Goal: Download file/media

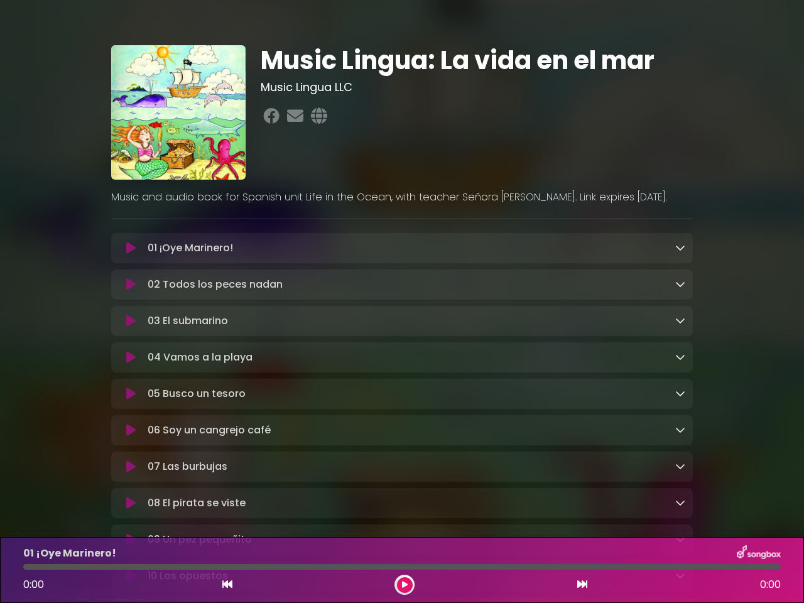
click at [131, 249] on icon at bounding box center [130, 248] width 9 height 13
click at [680, 248] on icon at bounding box center [680, 247] width 10 height 10
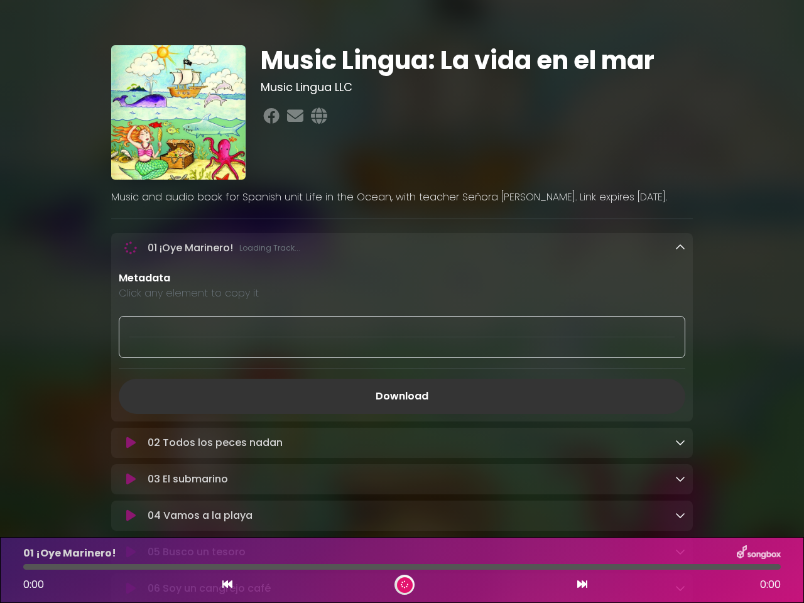
click at [131, 428] on div "02 Todos los peces nadan Loading Track..." at bounding box center [402, 443] width 582 height 30
click at [680, 285] on p "Metadata" at bounding box center [402, 278] width 566 height 15
click at [131, 323] on div at bounding box center [402, 337] width 566 height 42
click at [680, 322] on div at bounding box center [402, 337] width 566 height 42
click at [131, 360] on div "Metadata Click any element to copy it Download" at bounding box center [402, 342] width 582 height 143
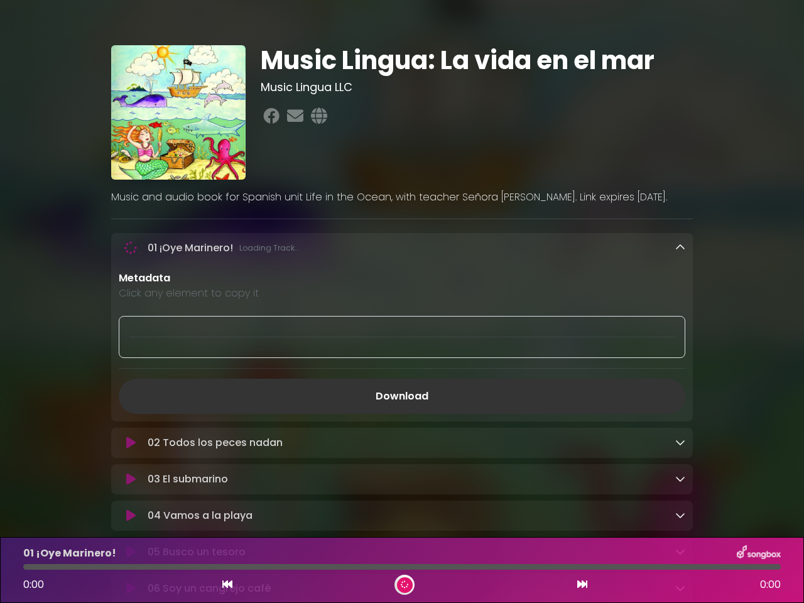
click at [680, 359] on div "Metadata Click any element to copy it Download" at bounding box center [402, 342] width 582 height 143
click at [131, 397] on link "Download" at bounding box center [402, 396] width 566 height 35
click at [680, 396] on link "Download" at bounding box center [402, 396] width 566 height 35
